Goal: Information Seeking & Learning: Learn about a topic

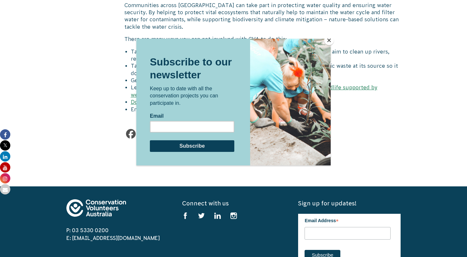
scroll to position [2675, 0]
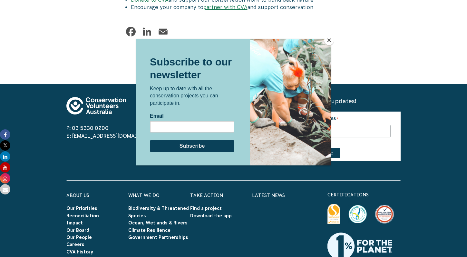
click at [330, 39] on button "Close" at bounding box center [329, 40] width 10 height 10
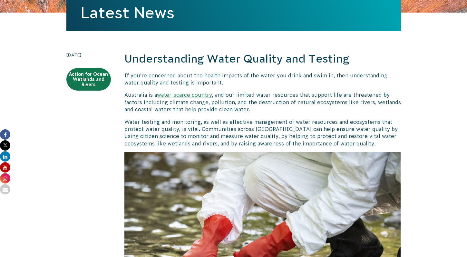
scroll to position [148, 0]
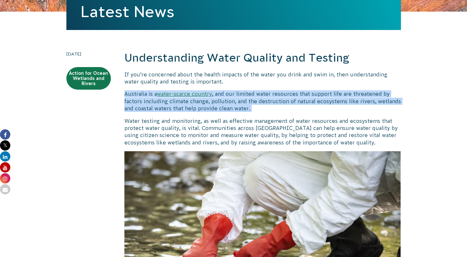
drag, startPoint x: 299, startPoint y: 85, endPoint x: 307, endPoint y: 116, distance: 31.5
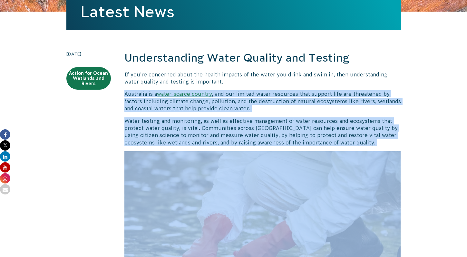
drag, startPoint x: 302, startPoint y: 99, endPoint x: 317, endPoint y: 149, distance: 51.8
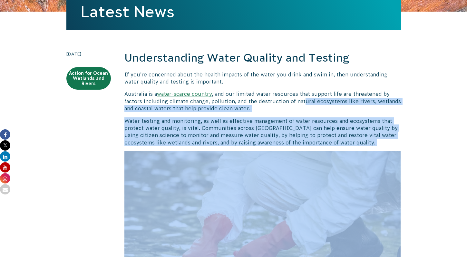
drag, startPoint x: 310, startPoint y: 142, endPoint x: 319, endPoint y: 170, distance: 29.9
click at [319, 169] on img at bounding box center [262, 243] width 277 height 184
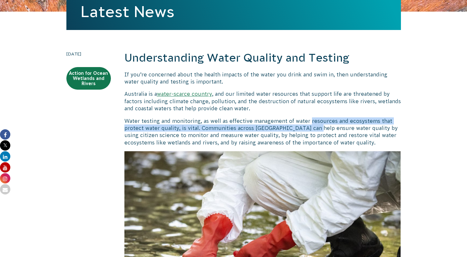
drag, startPoint x: 309, startPoint y: 123, endPoint x: 309, endPoint y: 133, distance: 10.6
click at [309, 129] on p "Water testing and monitoring, as well as effective management of water resource…" at bounding box center [262, 131] width 277 height 29
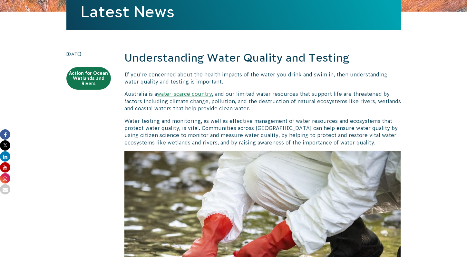
click at [309, 133] on p "Water testing and monitoring, as well as effective management of water resource…" at bounding box center [262, 131] width 277 height 29
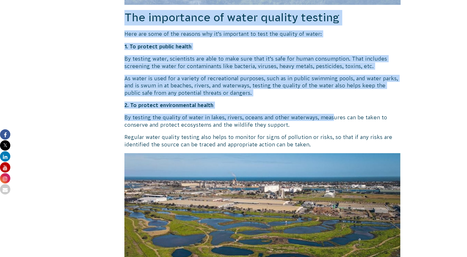
drag, startPoint x: 242, startPoint y: 47, endPoint x: 331, endPoint y: 115, distance: 112.7
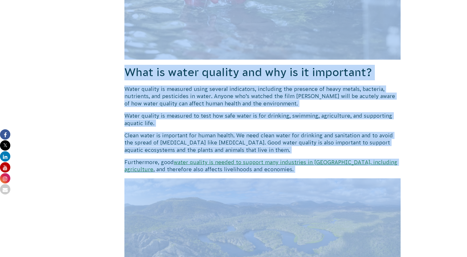
scroll to position [406, 0]
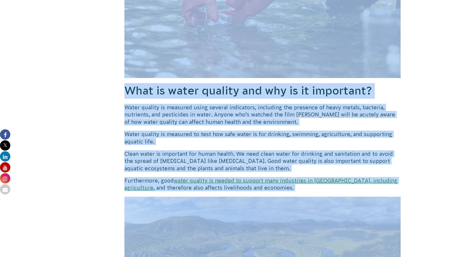
click at [331, 115] on p "Water quality is measured using several indicators, including the presence of h…" at bounding box center [262, 115] width 277 height 22
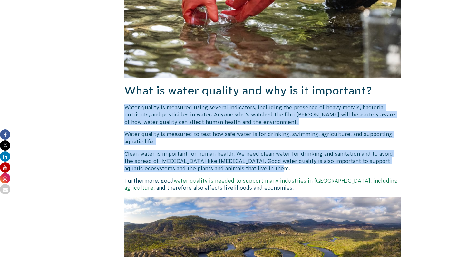
drag, startPoint x: 320, startPoint y: 99, endPoint x: 349, endPoint y: 172, distance: 79.3
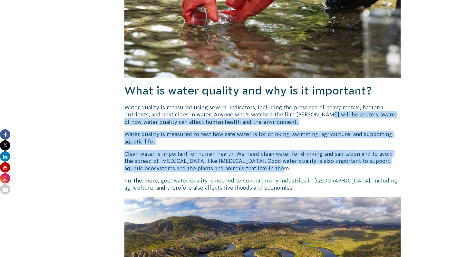
drag, startPoint x: 322, startPoint y: 114, endPoint x: 341, endPoint y: 174, distance: 62.7
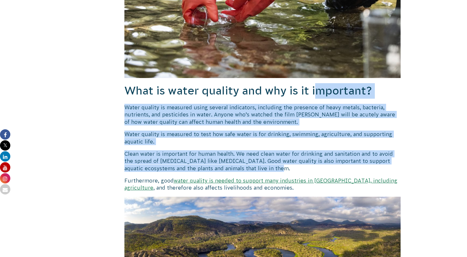
drag, startPoint x: 314, startPoint y: 92, endPoint x: 345, endPoint y: 172, distance: 85.9
click at [345, 172] on p "Clean water is important for human health. We need clean water for drinking and…" at bounding box center [262, 161] width 277 height 22
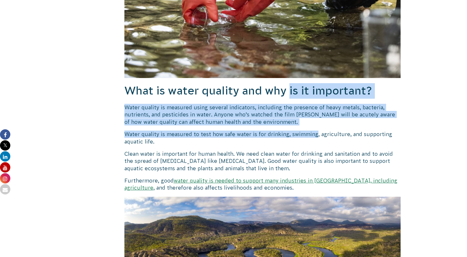
drag, startPoint x: 290, startPoint y: 90, endPoint x: 314, endPoint y: 136, distance: 51.9
click at [314, 136] on p "Water quality is measured to test how safe water is for drinking, swimming, agr…" at bounding box center [262, 138] width 277 height 15
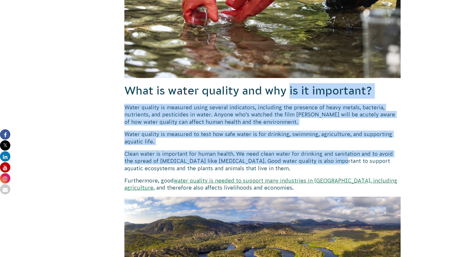
drag, startPoint x: 290, startPoint y: 96, endPoint x: 320, endPoint y: 161, distance: 71.3
click at [320, 161] on p "Clean water is important for human health. We need clean water for drinking and…" at bounding box center [262, 161] width 277 height 22
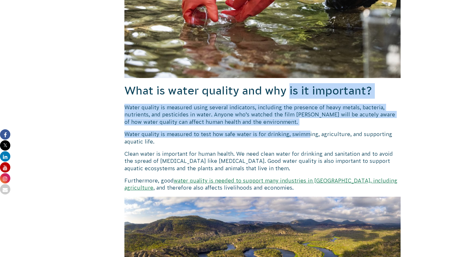
drag, startPoint x: 290, startPoint y: 89, endPoint x: 306, endPoint y: 130, distance: 44.0
drag, startPoint x: 291, startPoint y: 101, endPoint x: 305, endPoint y: 133, distance: 35.7
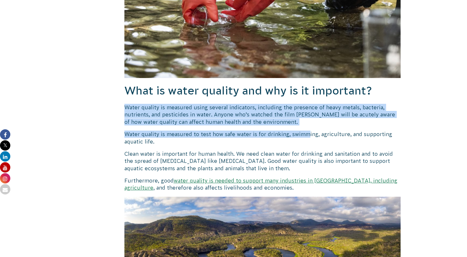
click at [305, 133] on p "Water quality is measured to test how safe water is for drinking, swimming, agr…" at bounding box center [262, 138] width 277 height 15
drag, startPoint x: 294, startPoint y: 109, endPoint x: 295, endPoint y: 120, distance: 11.0
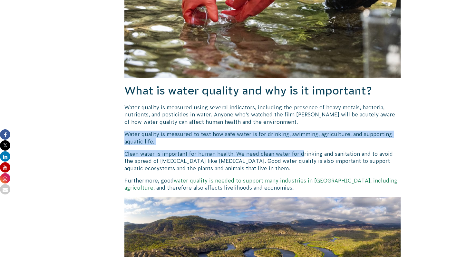
click at [299, 132] on p "Water quality is measured to test how safe water is for drinking, swimming, agr…" at bounding box center [262, 138] width 277 height 15
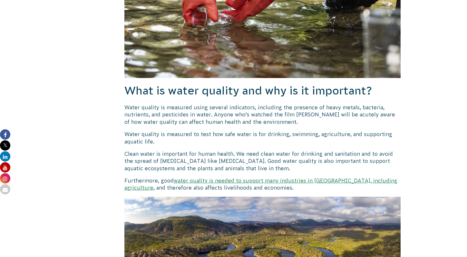
scroll to position [449, 0]
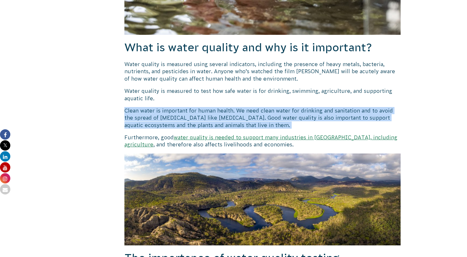
drag, startPoint x: 280, startPoint y: 110, endPoint x: 290, endPoint y: 132, distance: 23.5
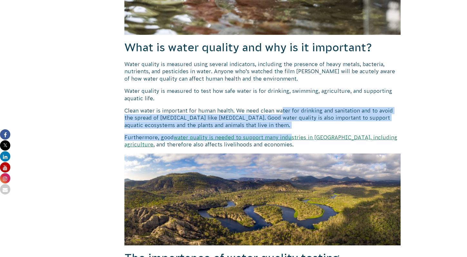
drag, startPoint x: 280, startPoint y: 109, endPoint x: 290, endPoint y: 136, distance: 28.9
click at [290, 136] on link "water quality is needed to support many industries in [GEOGRAPHIC_DATA], includ…" at bounding box center [260, 140] width 273 height 13
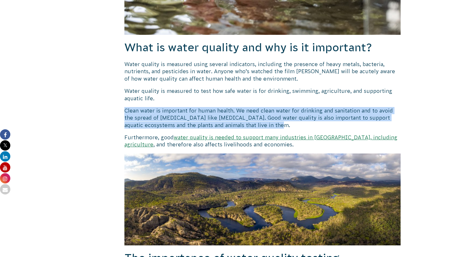
drag, startPoint x: 272, startPoint y: 101, endPoint x: 287, endPoint y: 125, distance: 27.9
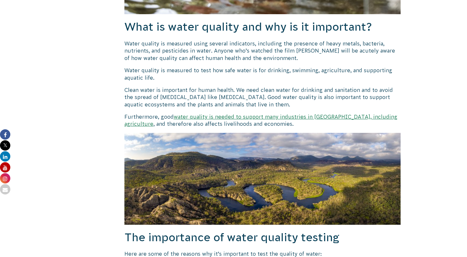
scroll to position [478, 0]
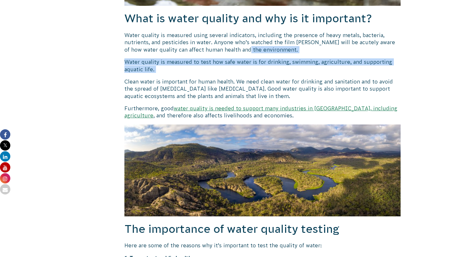
drag, startPoint x: 237, startPoint y: 49, endPoint x: 244, endPoint y: 74, distance: 26.4
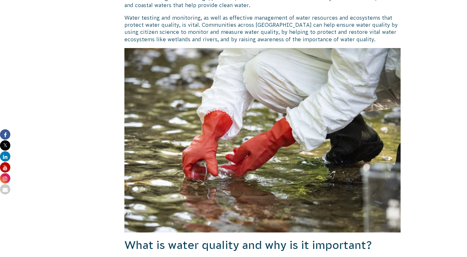
scroll to position [253, 0]
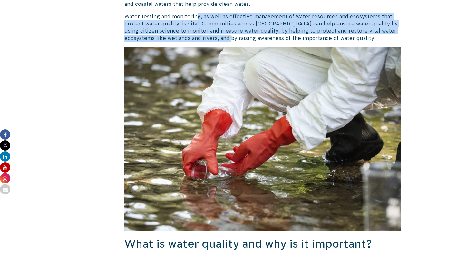
drag, startPoint x: 197, startPoint y: 15, endPoint x: 207, endPoint y: 40, distance: 26.9
click at [207, 41] on p "Water testing and monitoring, as well as effective management of water resource…" at bounding box center [262, 27] width 277 height 29
click at [207, 40] on p "Water testing and monitoring, as well as effective management of water resource…" at bounding box center [262, 27] width 277 height 29
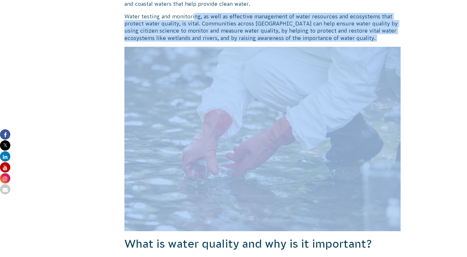
drag, startPoint x: 194, startPoint y: 18, endPoint x: 207, endPoint y: 44, distance: 28.6
click at [204, 41] on p "Water testing and monitoring, as well as effective management of water resource…" at bounding box center [262, 27] width 277 height 29
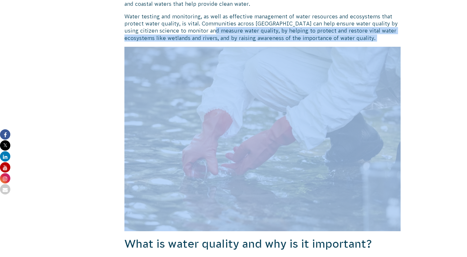
drag, startPoint x: 204, startPoint y: 29, endPoint x: 215, endPoint y: 49, distance: 23.0
click at [215, 30] on p "Water testing and monitoring, as well as effective management of water resource…" at bounding box center [262, 27] width 277 height 29
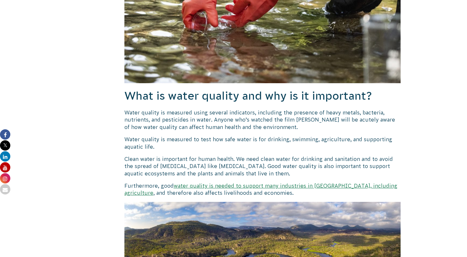
scroll to position [453, 0]
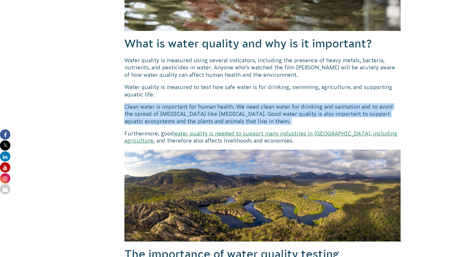
drag, startPoint x: 226, startPoint y: 98, endPoint x: 248, endPoint y: 130, distance: 38.7
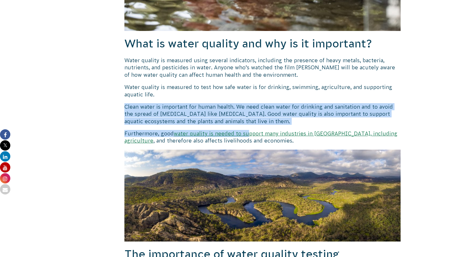
click at [248, 130] on p "Furthermore, good water quality is needed to support many industries in [GEOGRA…" at bounding box center [262, 137] width 277 height 15
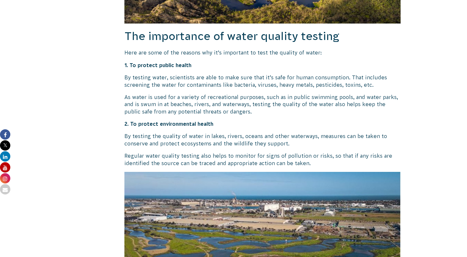
scroll to position [693, 0]
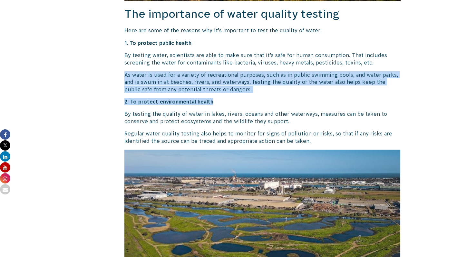
drag, startPoint x: 254, startPoint y: 68, endPoint x: 256, endPoint y: 105, distance: 37.1
click at [256, 105] on p "2. To protect environmental health" at bounding box center [262, 101] width 277 height 7
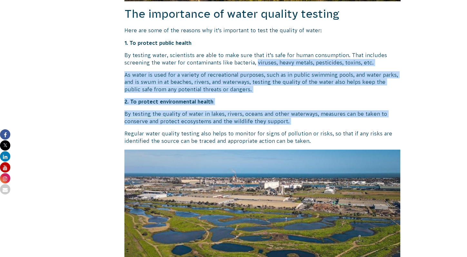
drag, startPoint x: 256, startPoint y: 64, endPoint x: 258, endPoint y: 130, distance: 65.5
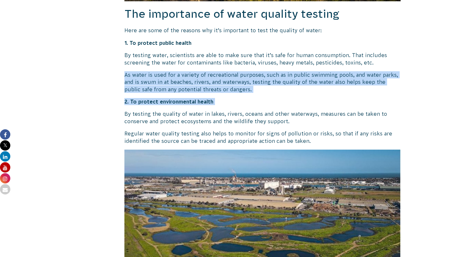
drag, startPoint x: 244, startPoint y: 70, endPoint x: 254, endPoint y: 112, distance: 43.6
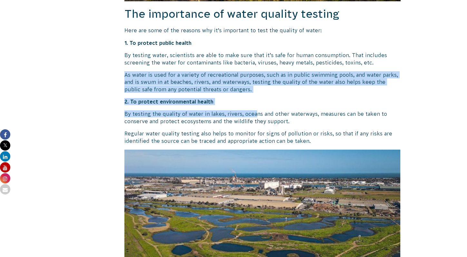
click at [254, 112] on p "By testing the quality of water in lakes, rivers, oceans and other waterways, m…" at bounding box center [262, 117] width 277 height 15
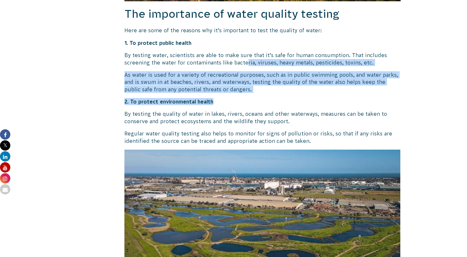
drag, startPoint x: 247, startPoint y: 62, endPoint x: 252, endPoint y: 107, distance: 45.4
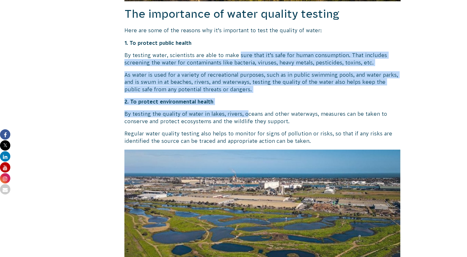
drag, startPoint x: 238, startPoint y: 59, endPoint x: 245, endPoint y: 118, distance: 59.0
click at [245, 118] on p "By testing the quality of water in lakes, rivers, oceans and other waterways, m…" at bounding box center [262, 117] width 277 height 15
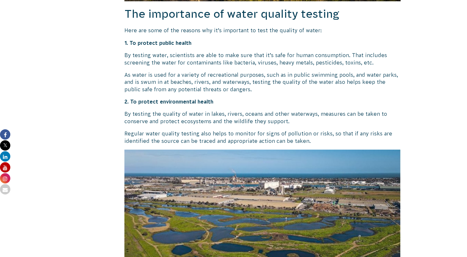
drag, startPoint x: 237, startPoint y: 79, endPoint x: 248, endPoint y: 119, distance: 41.3
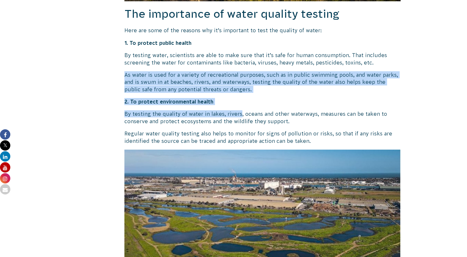
drag, startPoint x: 223, startPoint y: 68, endPoint x: 239, endPoint y: 113, distance: 47.6
click at [239, 113] on p "By testing the quality of water in lakes, rivers, oceans and other waterways, m…" at bounding box center [262, 117] width 277 height 15
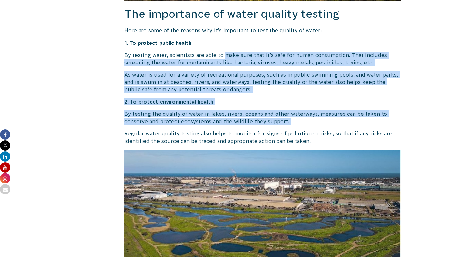
drag, startPoint x: 223, startPoint y: 58, endPoint x: 238, endPoint y: 129, distance: 72.5
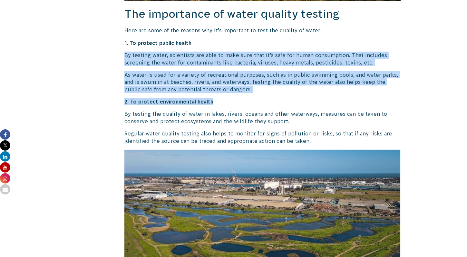
drag, startPoint x: 214, startPoint y: 42, endPoint x: 221, endPoint y: 109, distance: 67.2
drag, startPoint x: 213, startPoint y: 58, endPoint x: 221, endPoint y: 110, distance: 52.6
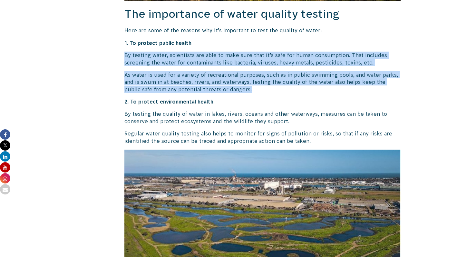
drag, startPoint x: 211, startPoint y: 49, endPoint x: 220, endPoint y: 96, distance: 48.2
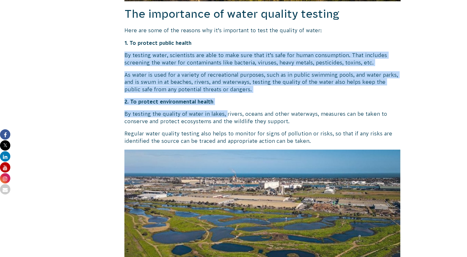
drag, startPoint x: 208, startPoint y: 49, endPoint x: 224, endPoint y: 116, distance: 68.3
click at [224, 113] on p "By testing the quality of water in lakes, rivers, oceans and other waterways, m…" at bounding box center [262, 117] width 277 height 15
drag, startPoint x: 210, startPoint y: 56, endPoint x: 227, endPoint y: 114, distance: 59.8
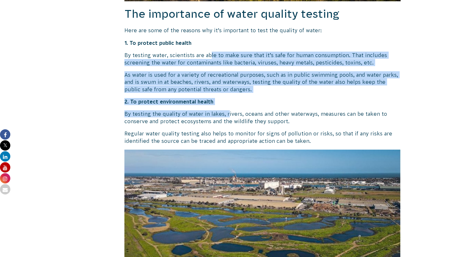
click at [227, 114] on p "By testing the quality of water in lakes, rivers, oceans and other waterways, m…" at bounding box center [262, 117] width 277 height 15
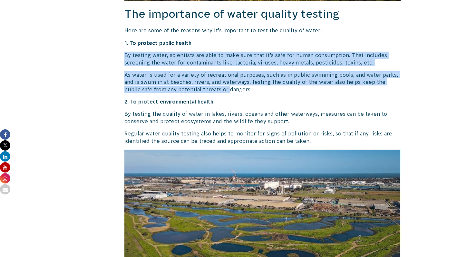
drag, startPoint x: 202, startPoint y: 44, endPoint x: 212, endPoint y: 94, distance: 51.2
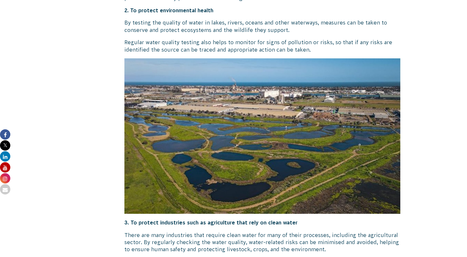
scroll to position [785, 0]
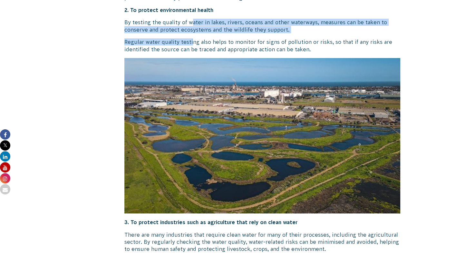
drag, startPoint x: 190, startPoint y: 25, endPoint x: 193, endPoint y: 49, distance: 24.6
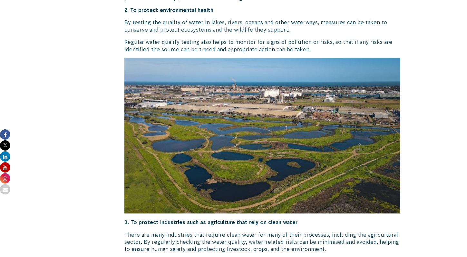
click at [193, 49] on p "Regular water quality testing also helps to monitor for signs of pollution or r…" at bounding box center [262, 45] width 277 height 15
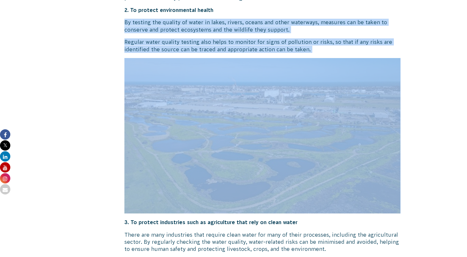
drag, startPoint x: 171, startPoint y: 16, endPoint x: 185, endPoint y: 62, distance: 48.0
click at [176, 30] on p "By testing the quality of water in lakes, rivers, oceans and other waterways, m…" at bounding box center [262, 26] width 277 height 15
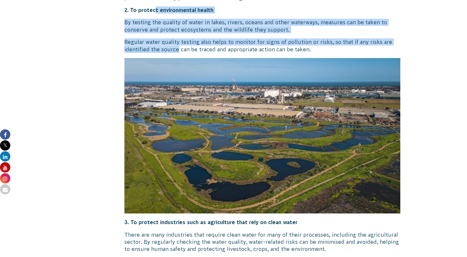
drag, startPoint x: 155, startPoint y: 9, endPoint x: 177, endPoint y: 52, distance: 47.6
click at [177, 52] on p "Regular water quality testing also helps to monitor for signs of pollution or r…" at bounding box center [262, 45] width 277 height 15
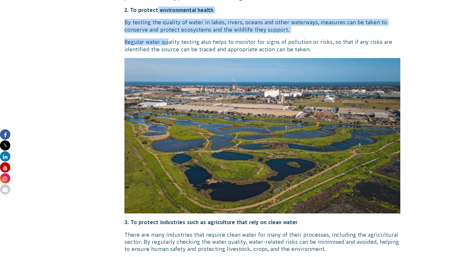
drag, startPoint x: 157, startPoint y: 14, endPoint x: 167, endPoint y: 43, distance: 30.9
click at [167, 43] on p "Regular water quality testing also helps to monitor for signs of pollution or r…" at bounding box center [262, 45] width 277 height 15
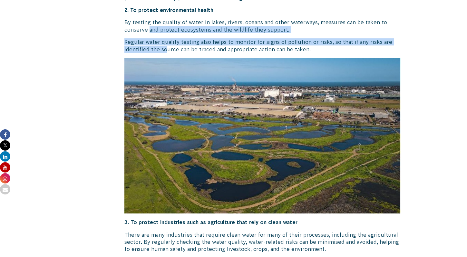
drag, startPoint x: 149, startPoint y: 26, endPoint x: 167, endPoint y: 52, distance: 31.7
click at [167, 52] on p "Regular water quality testing also helps to monitor for signs of pollution or r…" at bounding box center [262, 45] width 277 height 15
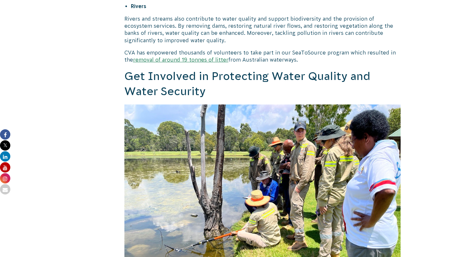
scroll to position [2219, 0]
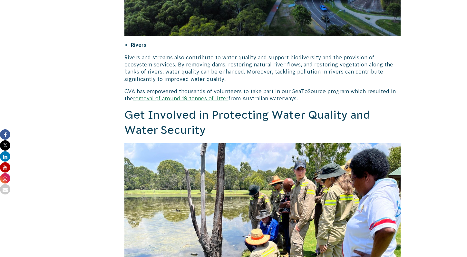
drag, startPoint x: 110, startPoint y: 45, endPoint x: 107, endPoint y: 83, distance: 38.2
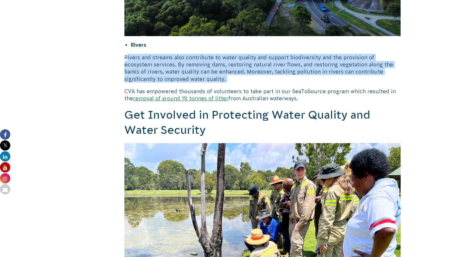
drag, startPoint x: 127, startPoint y: 42, endPoint x: 127, endPoint y: 71, distance: 29.0
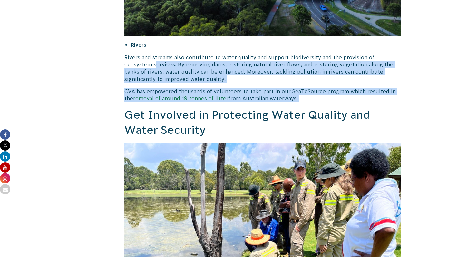
drag, startPoint x: 126, startPoint y: 50, endPoint x: 125, endPoint y: 104, distance: 54.2
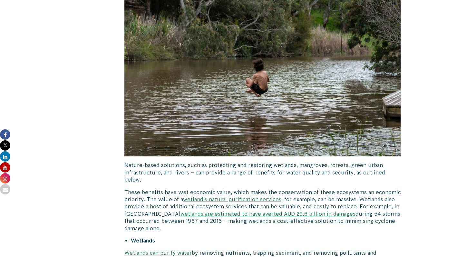
scroll to position [1257, 0]
